Goal: Transaction & Acquisition: Purchase product/service

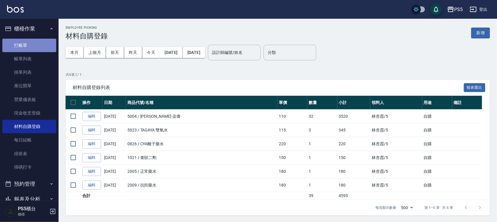
click at [40, 45] on link "打帳單" at bounding box center [29, 45] width 54 height 13
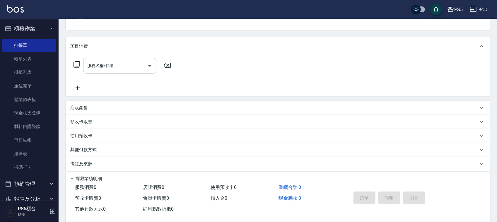
scroll to position [62, 0]
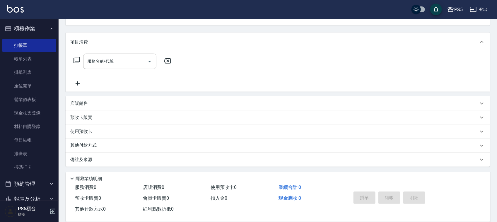
click at [90, 101] on div "店販銷售" at bounding box center [274, 103] width 408 height 6
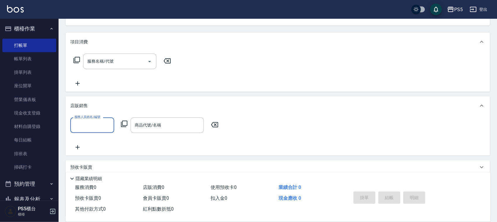
scroll to position [0, 0]
click at [178, 123] on input "商品代號/名稱" at bounding box center [167, 125] width 68 height 10
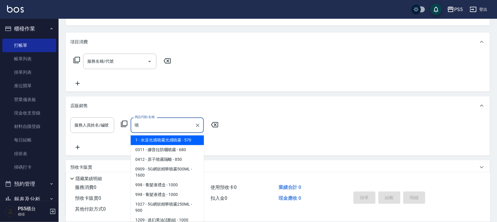
click at [182, 179] on span "0909 - 5G網狀精華噴霧500ML - 1600" at bounding box center [167, 173] width 73 height 16
type input "5G網狀精華噴霧500ML"
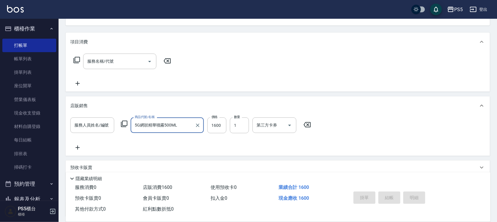
scroll to position [99, 0]
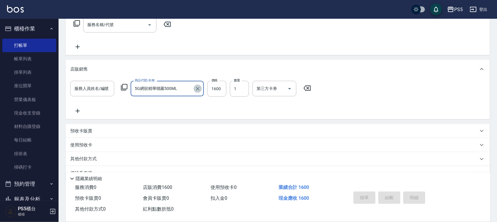
click at [195, 87] on icon "Clear" at bounding box center [198, 89] width 6 height 6
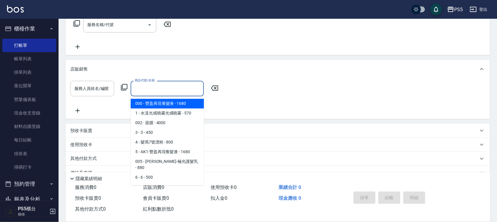
click at [172, 87] on input "商品代號/名稱" at bounding box center [167, 88] width 68 height 10
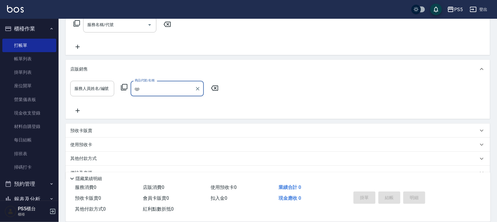
type input "q"
click at [382, 96] on div "服務人員姓名/編號 服務人員姓名/編號 商品代號/名稱 商品代號/名稱" at bounding box center [277, 97] width 415 height 33
click at [159, 84] on input "商品代號/名稱" at bounding box center [167, 88] width 68 height 10
type input "q"
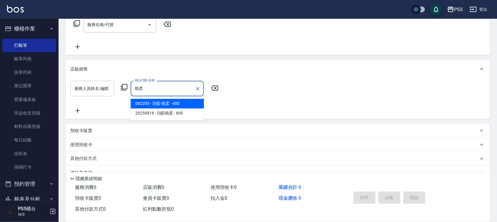
type input "噴柔"
click at [296, 82] on div "服務人員姓名/編號 服務人員姓名/編號 商品代號/名稱 商品代號/名稱" at bounding box center [277, 97] width 415 height 33
